Goal: Use online tool/utility: Utilize a website feature to perform a specific function

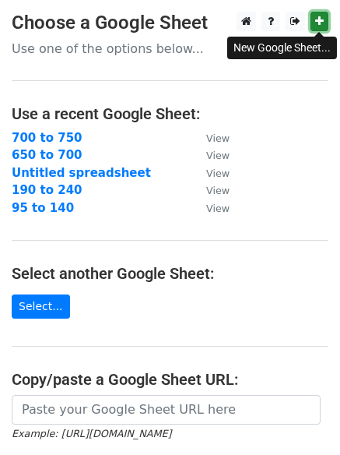
click at [318, 24] on icon at bounding box center [319, 21] width 9 height 11
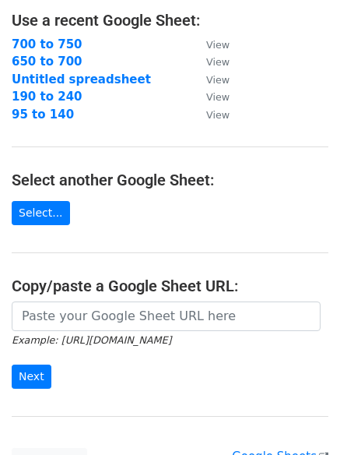
scroll to position [130, 0]
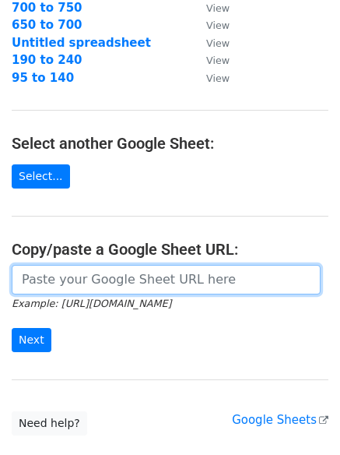
click at [76, 280] on input "url" at bounding box center [166, 280] width 309 height 30
click at [74, 280] on input "url" at bounding box center [166, 280] width 309 height 30
paste input "https://docs.google.com/spreadsheets/d/1wLJrFSlffFYHV4EIHxQw2HDRM-QA3Zo9n2RXaXP…"
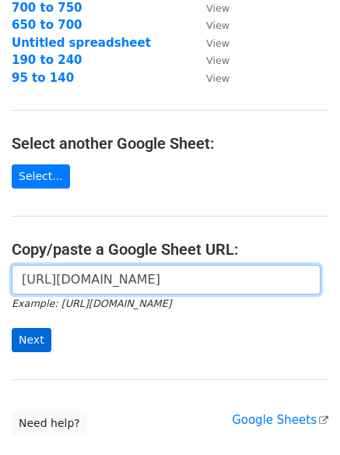
type input "https://docs.google.com/spreadsheets/d/1wLJrFSlffFYHV4EIHxQw2HDRM-QA3Zo9n2RXaXP…"
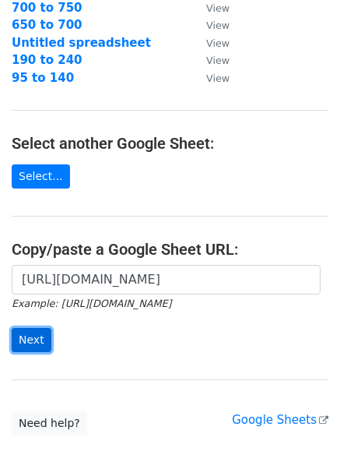
click at [33, 342] on input "Next" at bounding box center [32, 340] width 40 height 24
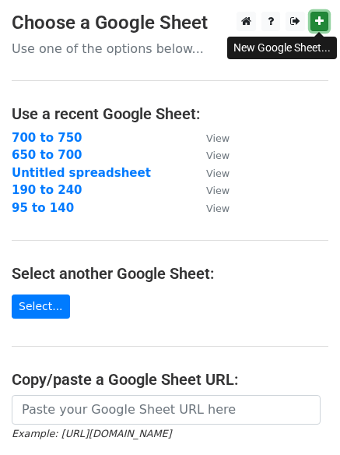
click at [325, 19] on link at bounding box center [320, 21] width 18 height 19
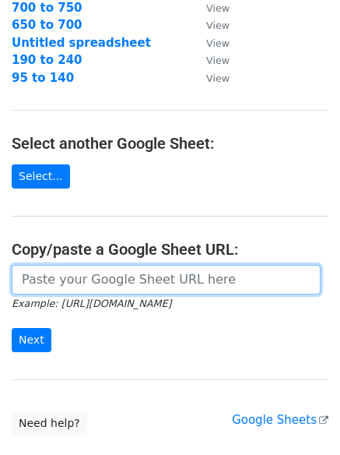
click at [100, 278] on input "url" at bounding box center [166, 280] width 309 height 30
paste input "https://docs.google.com/spreadsheets/d/1_pUeCUaiKz9usTVQMo7ONSI1WgevV4m_ABGhUfD…"
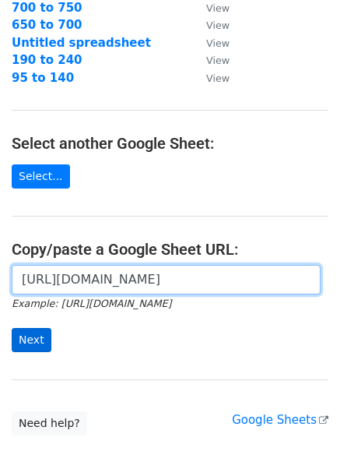
type input "https://docs.google.com/spreadsheets/d/1_pUeCUaiKz9usTVQMo7ONSI1WgevV4m_ABGhUfD…"
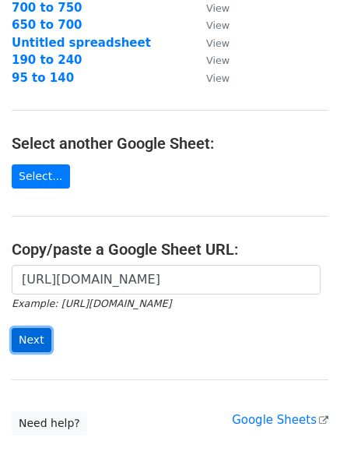
click at [30, 341] on input "Next" at bounding box center [32, 340] width 40 height 24
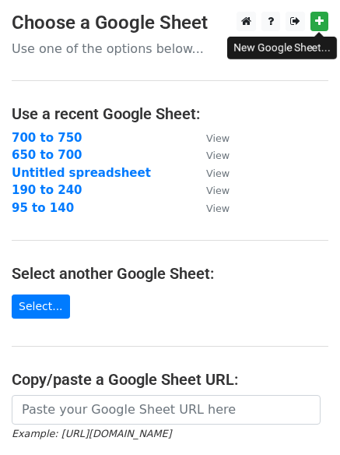
click at [315, 25] on icon at bounding box center [319, 21] width 9 height 11
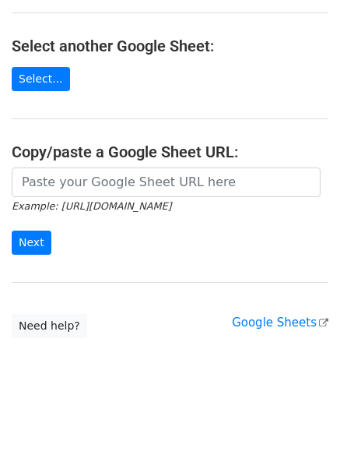
scroll to position [235, 0]
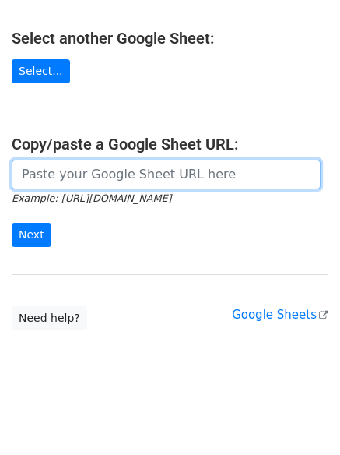
click at [61, 176] on input "url" at bounding box center [166, 175] width 309 height 30
paste input "https://docs.google.com/spreadsheets/d/11TAGbWTciSXtgZkeijzalFesMsOiF5kYeMStoGs…"
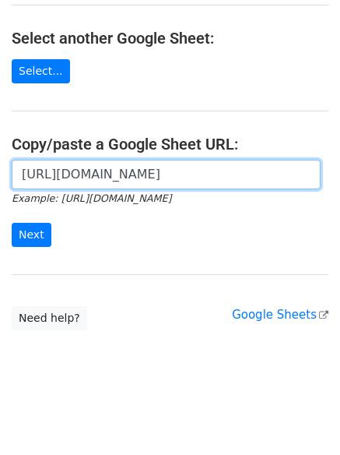
scroll to position [0, 322]
type input "https://docs.google.com/spreadsheets/d/11TAGbWTciSXtgZkeijzalFesMsOiF5kYeMStoGs…"
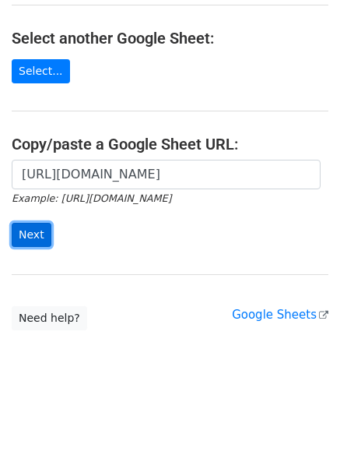
scroll to position [0, 0]
click at [40, 231] on input "Next" at bounding box center [32, 235] width 40 height 24
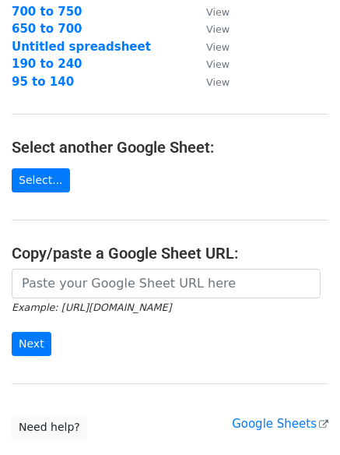
scroll to position [130, 0]
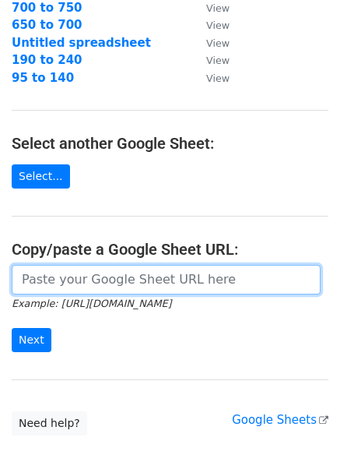
click at [105, 277] on input "url" at bounding box center [166, 280] width 309 height 30
paste input "[URL][DOMAIN_NAME]"
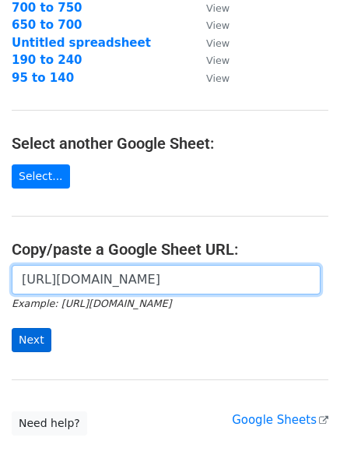
type input "https://docs.google.com/spreadsheets/d/1hsCK9Pmu-6Yu7CNl3xHHuHEgL7jhzMlCSl4fUfP…"
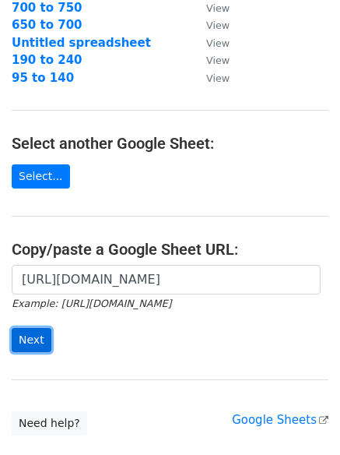
scroll to position [0, 0]
click at [28, 336] on input "Next" at bounding box center [32, 340] width 40 height 24
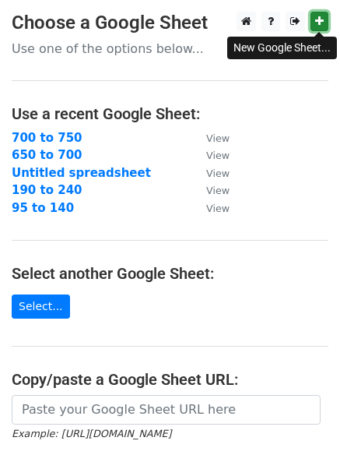
click at [322, 14] on link at bounding box center [320, 21] width 18 height 19
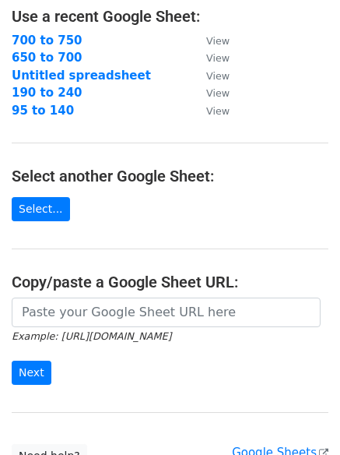
scroll to position [130, 0]
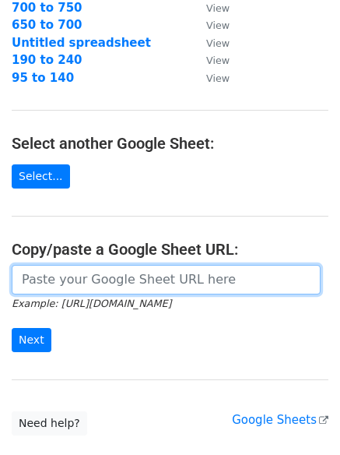
click at [99, 278] on input "url" at bounding box center [166, 280] width 309 height 30
paste input "https://docs.google.com/spreadsheets/d/1e7RBIIkCMEtQVF-g8OPyI_l4MmT4OWmayCp7P-P…"
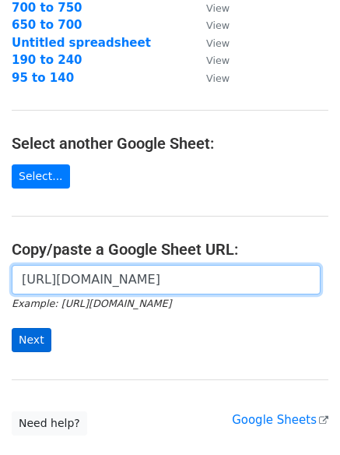
type input "https://docs.google.com/spreadsheets/d/1e7RBIIkCMEtQVF-g8OPyI_l4MmT4OWmayCp7P-P…"
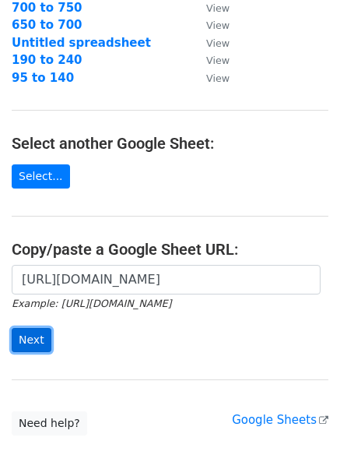
scroll to position [0, 0]
click at [36, 331] on input "Next" at bounding box center [32, 340] width 40 height 24
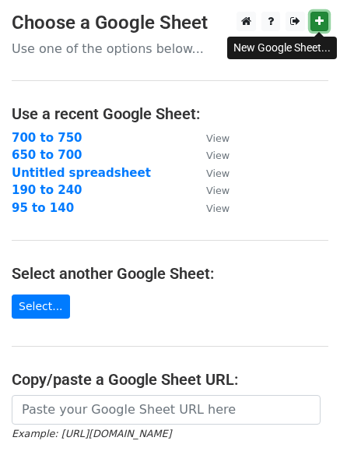
click at [315, 19] on link at bounding box center [320, 21] width 18 height 19
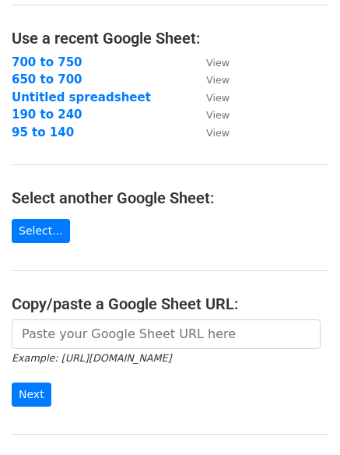
scroll to position [130, 0]
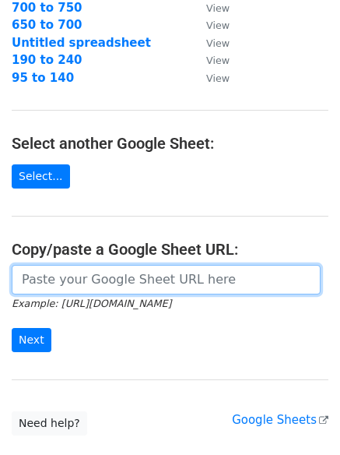
click at [104, 276] on input "url" at bounding box center [166, 280] width 309 height 30
paste input "https://docs.google.com/spreadsheets/d/19a4MvS_F1MyN_ec5bx_1nsN62MorOUS4fJN6vBd…"
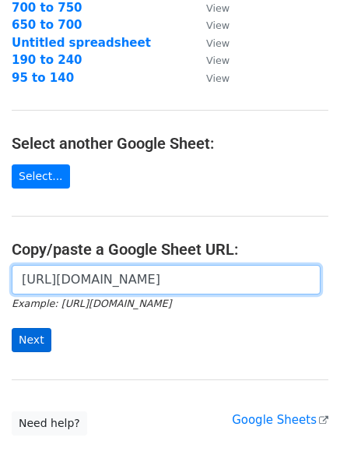
type input "https://docs.google.com/spreadsheets/d/19a4MvS_F1MyN_ec5bx_1nsN62MorOUS4fJN6vBd…"
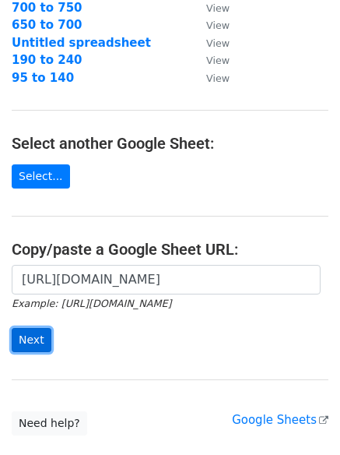
scroll to position [0, 0]
click at [24, 343] on input "Next" at bounding box center [32, 340] width 40 height 24
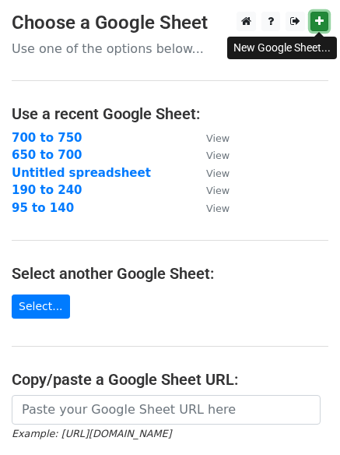
click at [314, 21] on link at bounding box center [320, 21] width 18 height 19
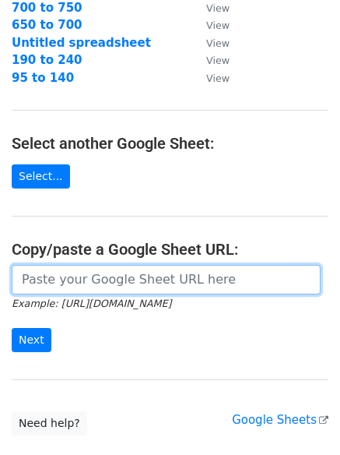
click at [93, 287] on input "url" at bounding box center [166, 280] width 309 height 30
paste input "https://docs.google.com/spreadsheets/d/1mbOMPI3-Kah6Taje9fhx8f54NXbv-AvMCiIlIIK…"
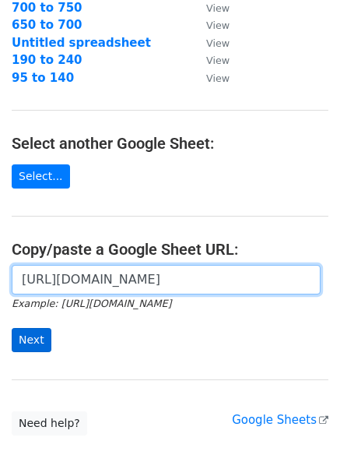
type input "https://docs.google.com/spreadsheets/d/1mbOMPI3-Kah6Taje9fhx8f54NXbv-AvMCiIlIIK…"
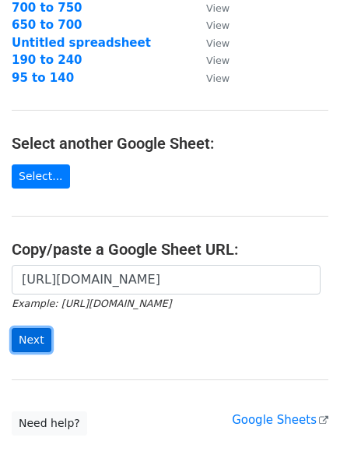
click at [21, 340] on input "Next" at bounding box center [32, 340] width 40 height 24
